Goal: Check status: Check status

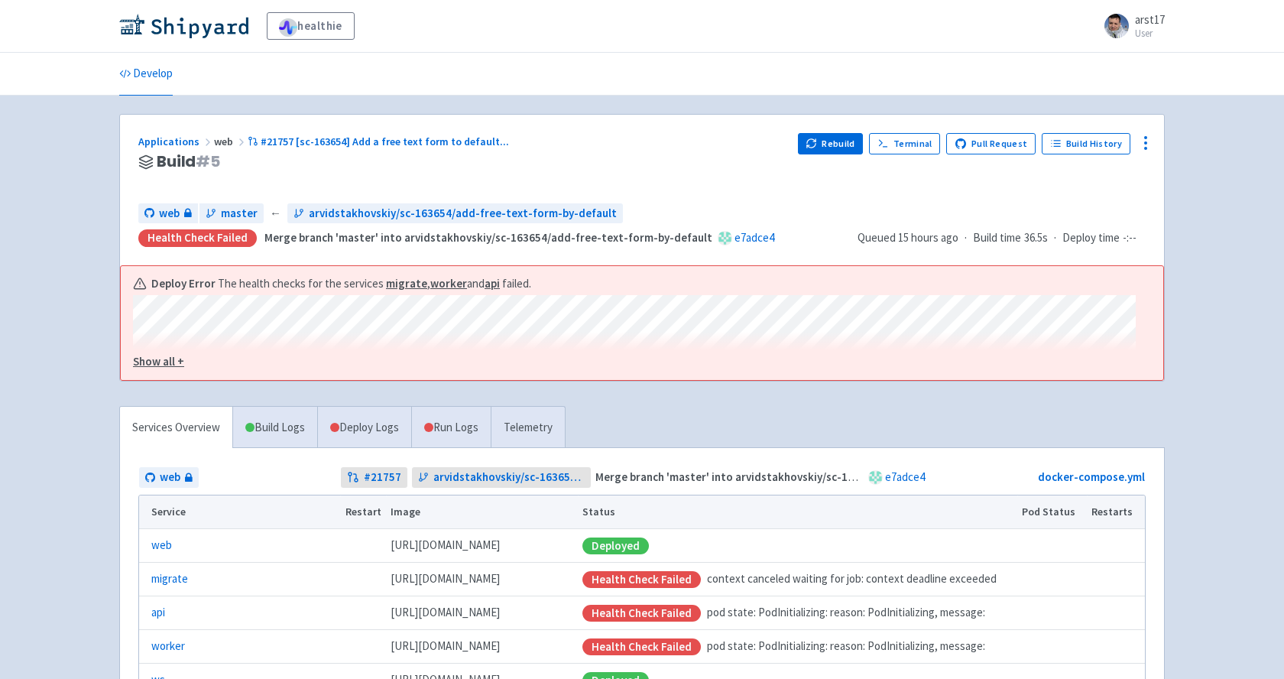
click at [167, 368] on u "Show all +" at bounding box center [158, 361] width 51 height 15
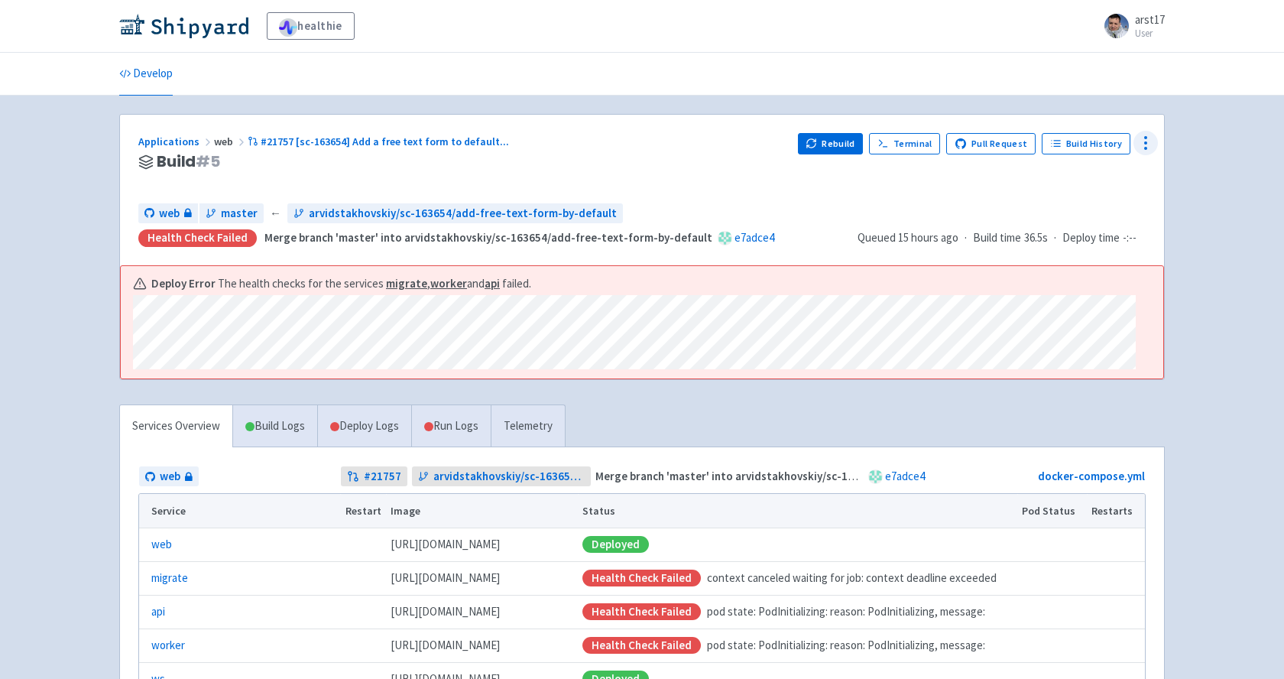
click at [1137, 145] on icon at bounding box center [1146, 143] width 18 height 18
click at [1083, 195] on span "Data Dashboard" at bounding box center [1075, 204] width 77 height 21
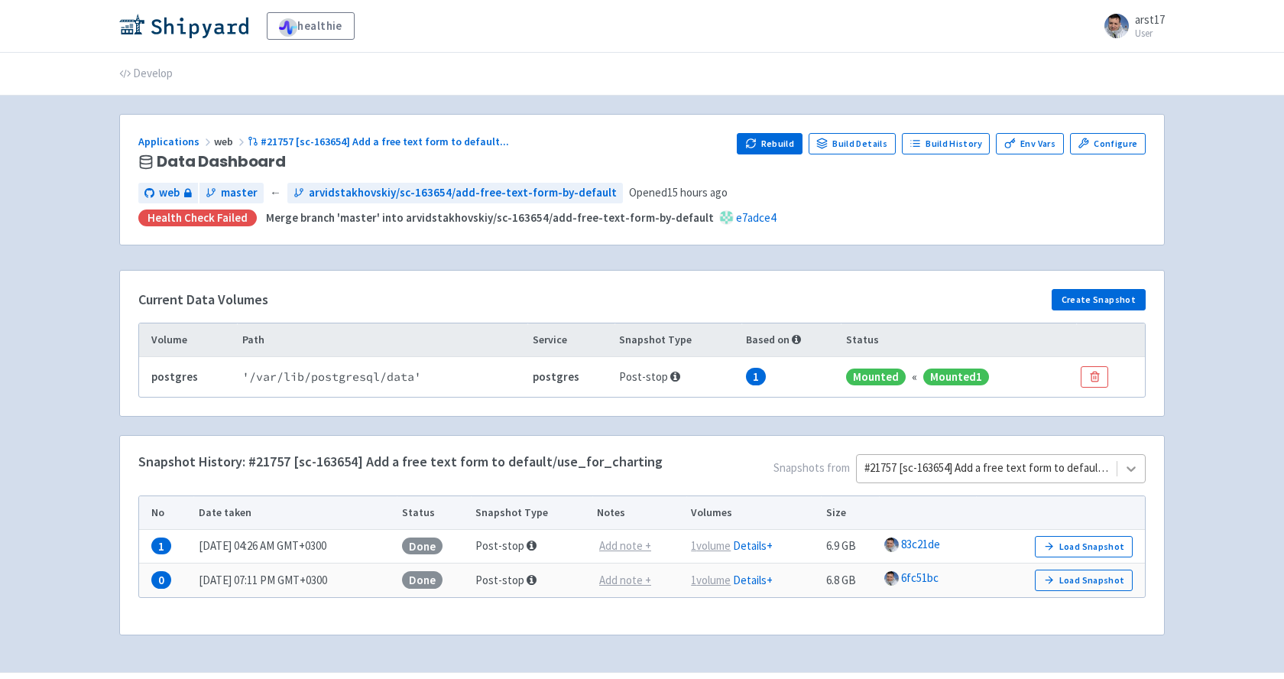
scroll to position [41, 0]
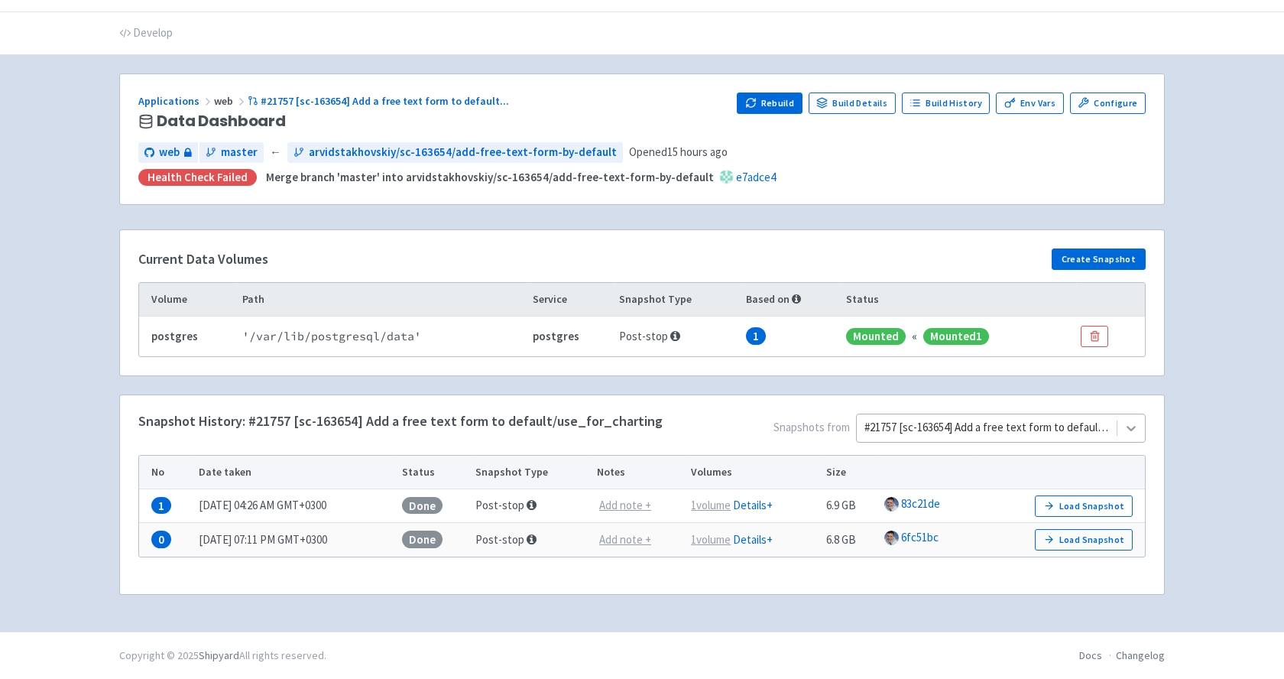
click at [1139, 443] on div "#21757 [sc-163654] Add a free text form to default/use_for_charting" at bounding box center [1001, 428] width 290 height 29
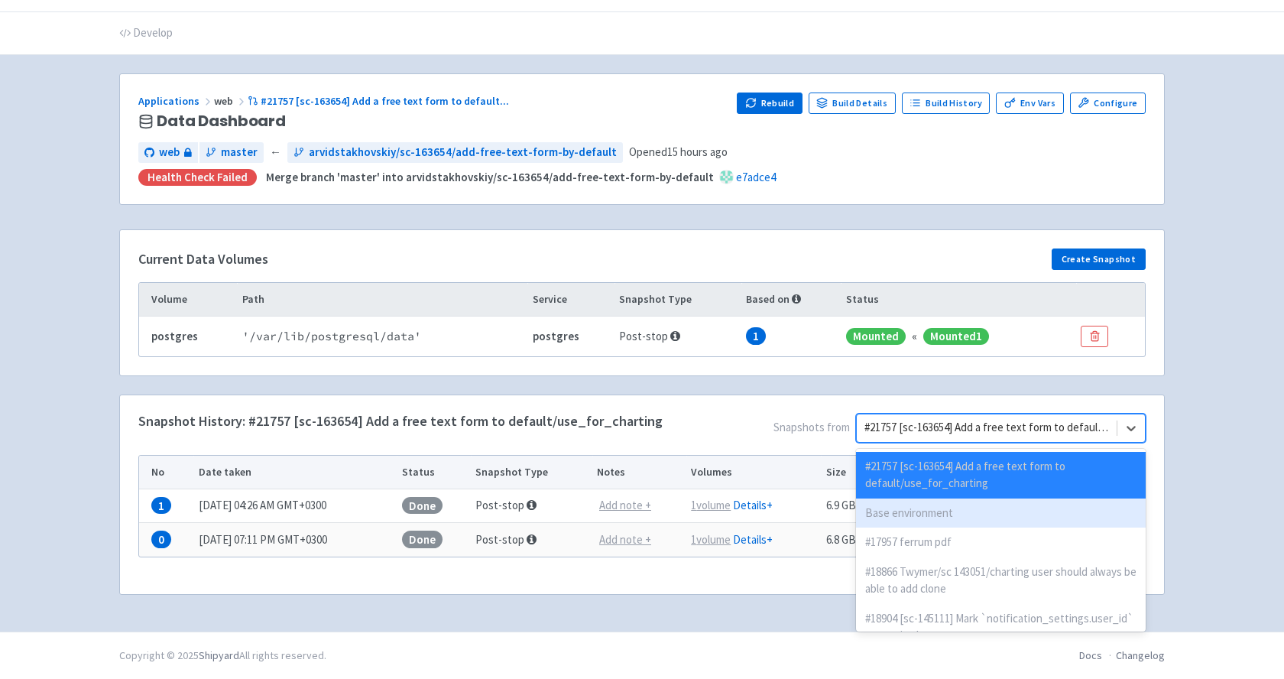
click at [902, 516] on div "Base environment" at bounding box center [1001, 513] width 290 height 30
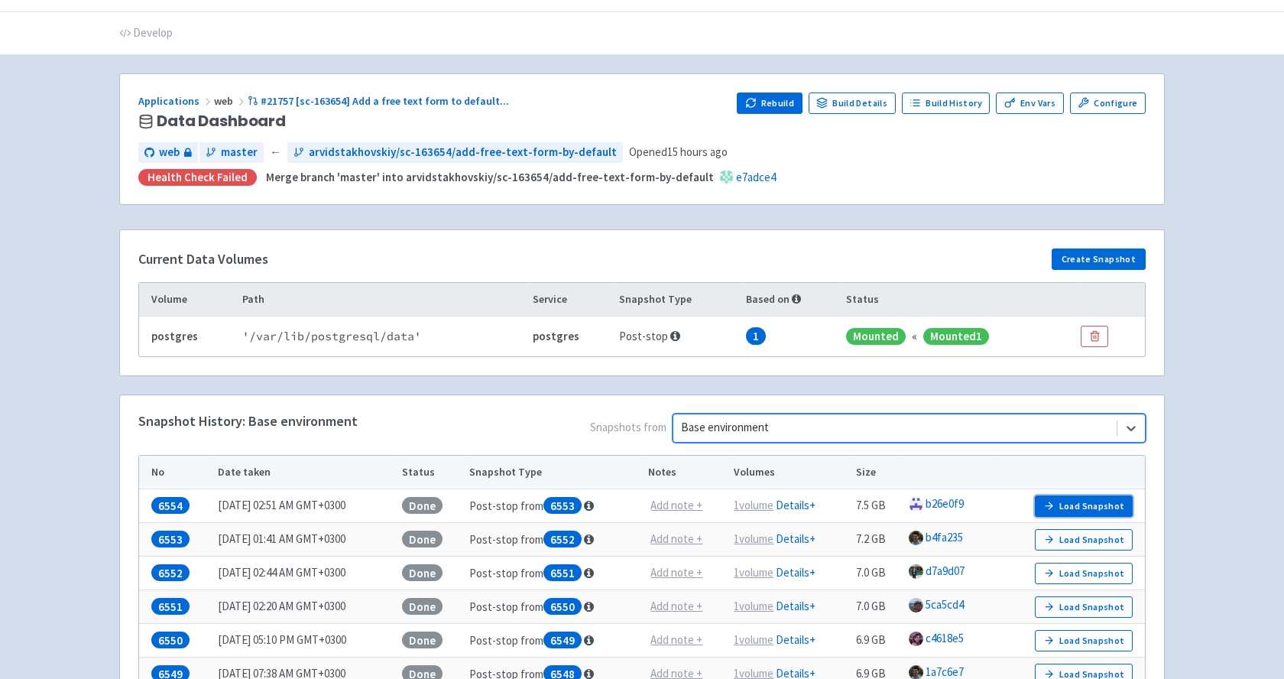
click at [1054, 513] on button "Load Snapshot" at bounding box center [1084, 505] width 98 height 21
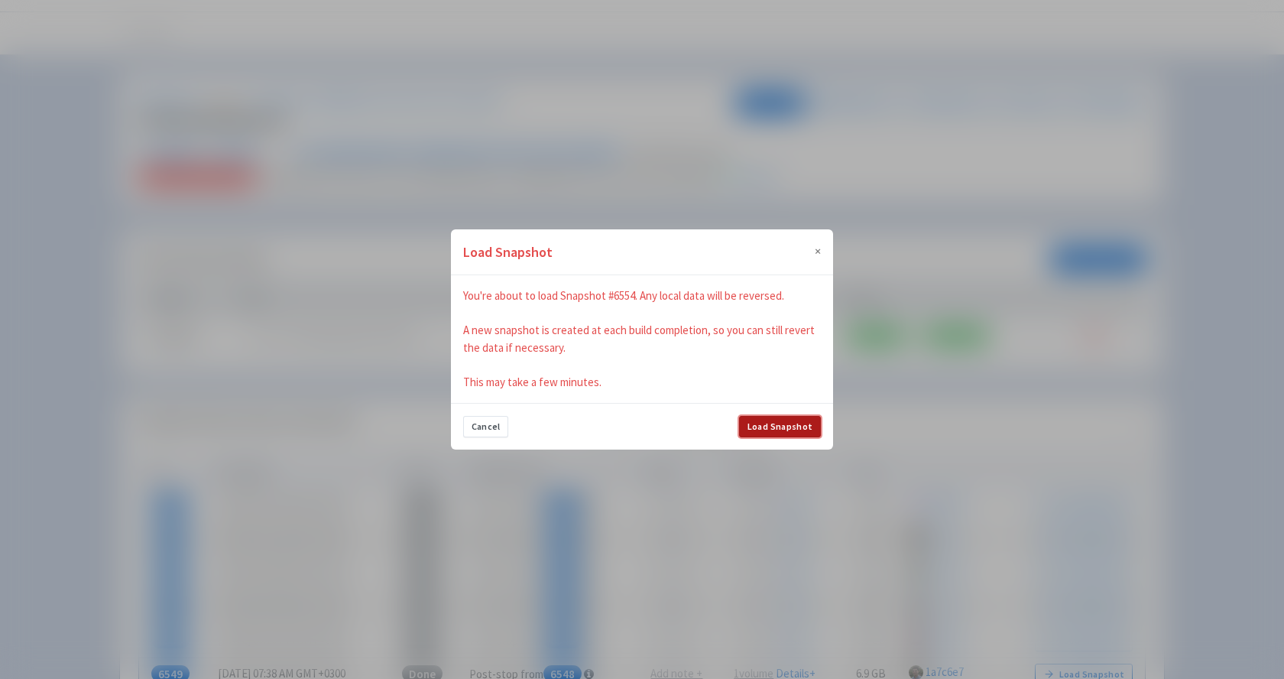
click at [804, 432] on button "Load Snapshot" at bounding box center [780, 426] width 82 height 21
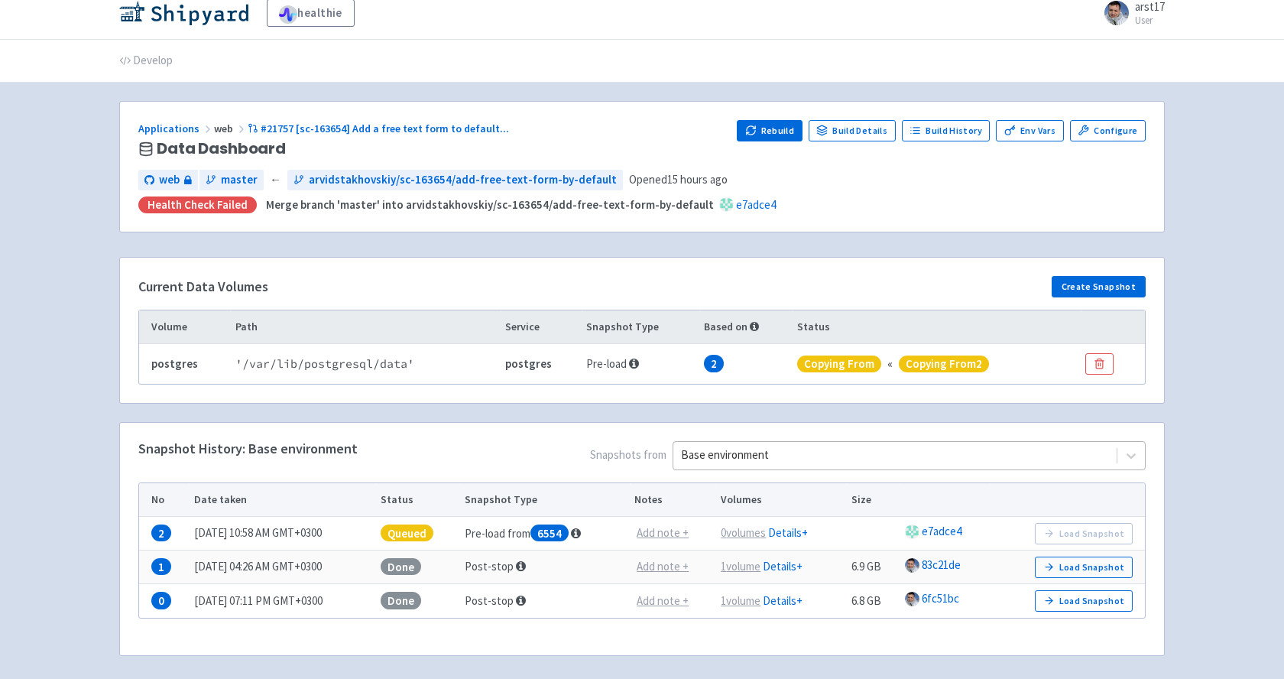
scroll to position [0, 0]
